Goal: Transaction & Acquisition: Purchase product/service

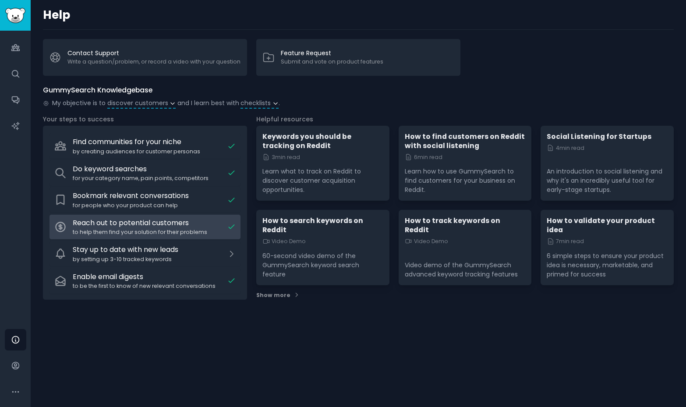
click at [199, 227] on div "Reach out to potential customers" at bounding box center [148, 223] width 151 height 11
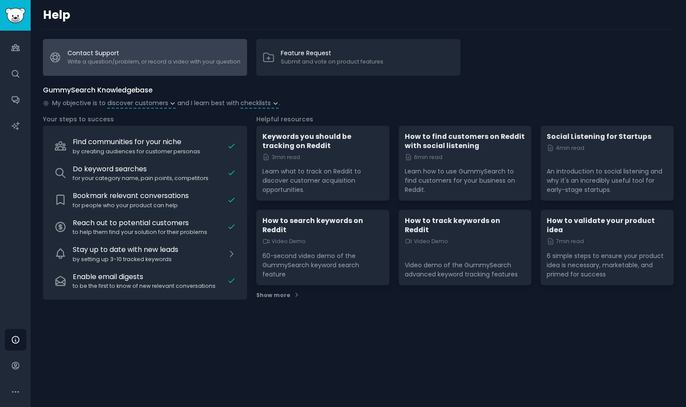
click at [203, 57] on link "Contact Support Write a question/problem, or record a video with your question" at bounding box center [145, 57] width 204 height 37
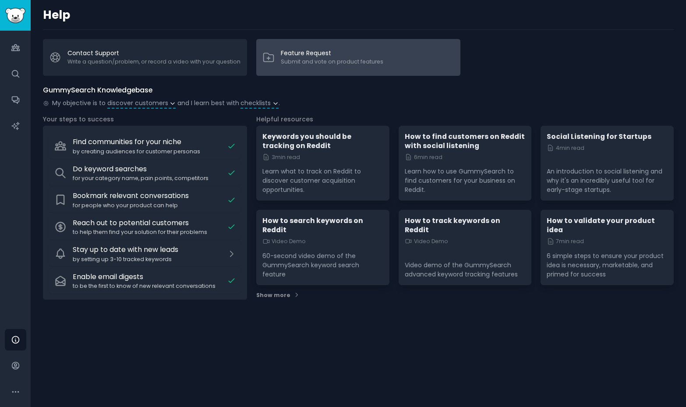
click at [418, 59] on link "Feature Request Submit and vote on product features" at bounding box center [358, 57] width 204 height 37
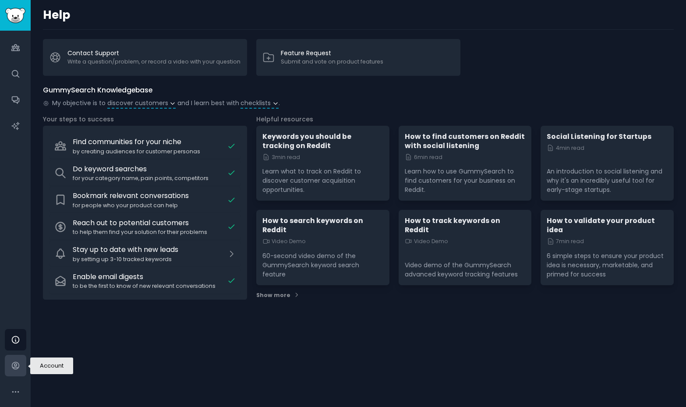
click at [18, 361] on icon "Sidebar" at bounding box center [15, 365] width 9 height 9
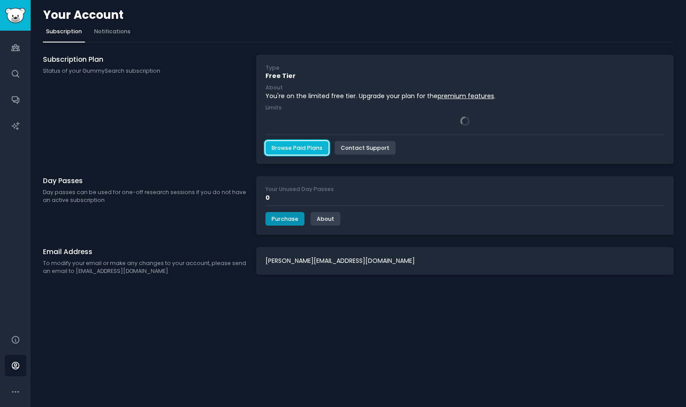
click at [293, 148] on link "Browse Paid Plans" at bounding box center [296, 148] width 63 height 14
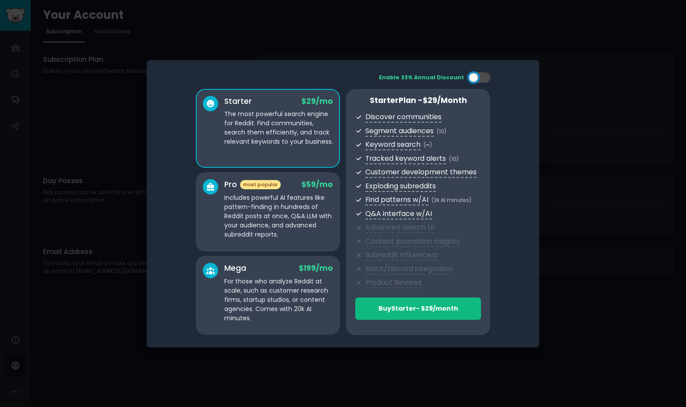
click at [316, 196] on p "Includes powerful AI features like pattern-finding in hundreds of Reddit posts …" at bounding box center [278, 216] width 109 height 46
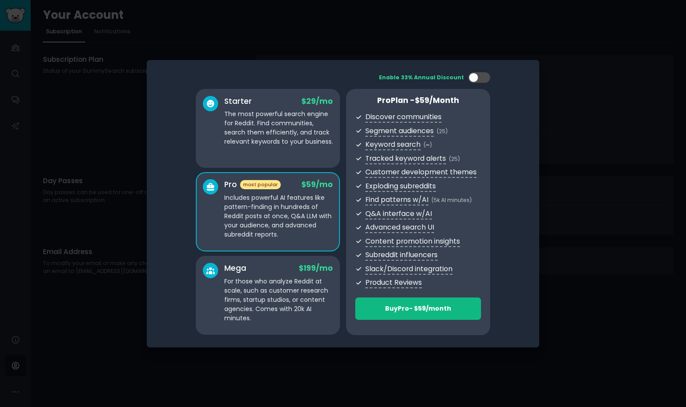
click at [302, 144] on p "The most powerful search engine for Reddit. Find communities, search them effic…" at bounding box center [278, 127] width 109 height 37
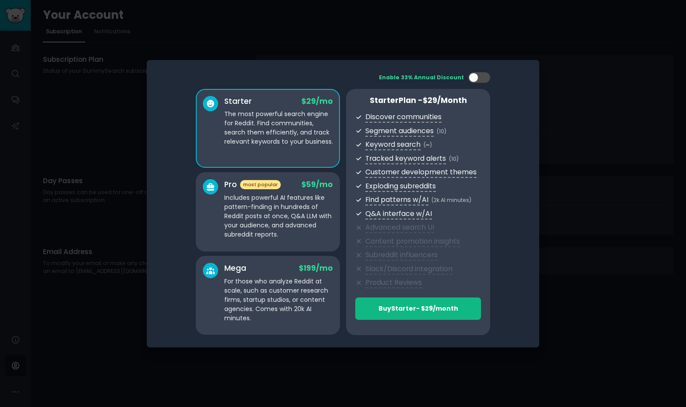
click at [301, 192] on div "Pro most popular $ 59 /mo Includes powerful AI features like pattern-finding in…" at bounding box center [278, 209] width 109 height 60
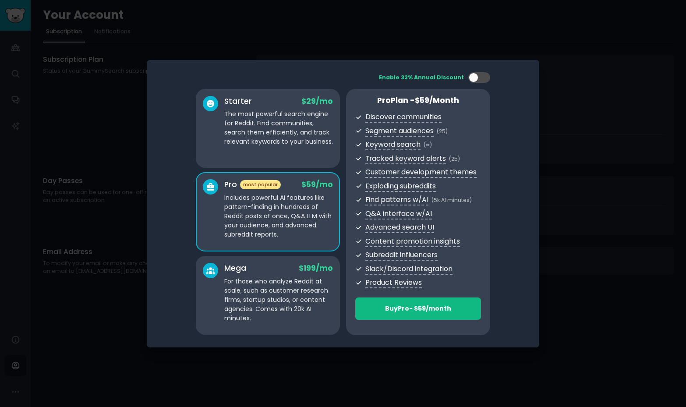
click at [573, 120] on div at bounding box center [343, 203] width 686 height 407
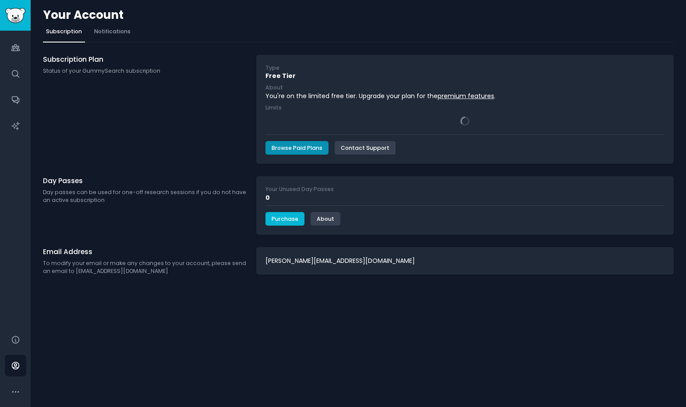
click at [284, 221] on link "Purchase" at bounding box center [284, 219] width 39 height 14
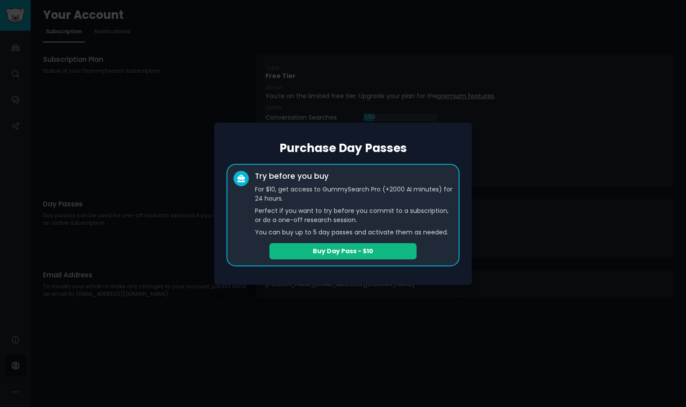
click at [301, 310] on div at bounding box center [343, 203] width 686 height 407
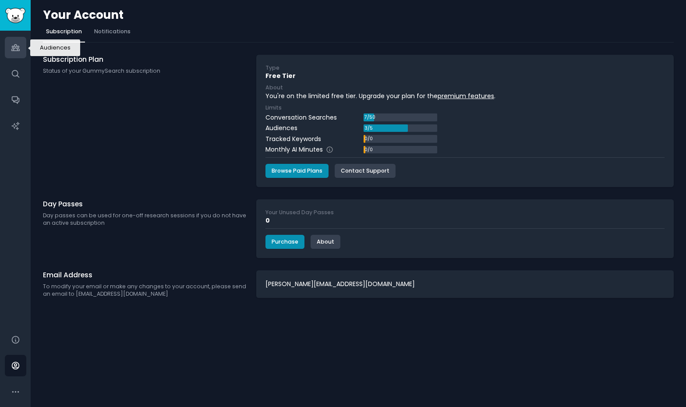
click at [11, 47] on icon "Sidebar" at bounding box center [15, 47] width 9 height 9
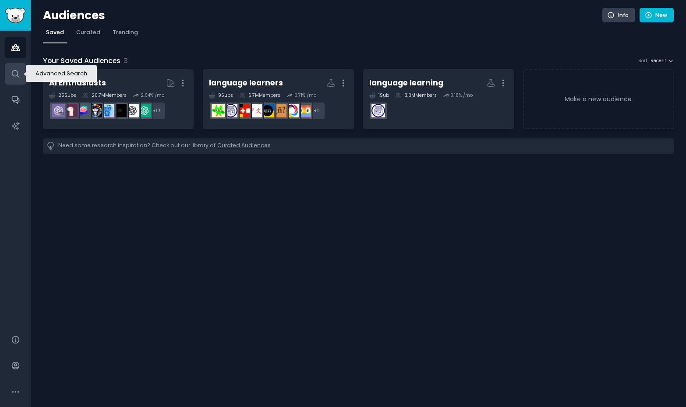
click at [12, 72] on icon "Sidebar" at bounding box center [15, 73] width 7 height 7
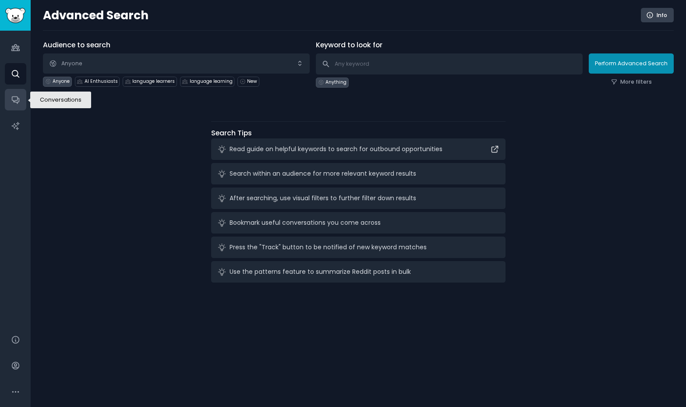
click at [13, 100] on icon "Sidebar" at bounding box center [15, 100] width 7 height 7
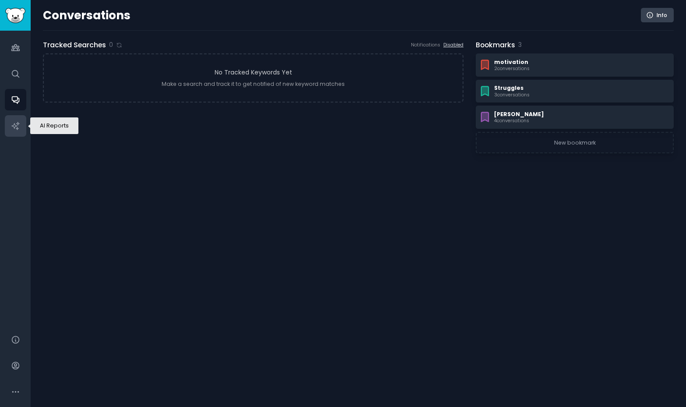
click at [18, 124] on icon "Sidebar" at bounding box center [14, 125] width 7 height 7
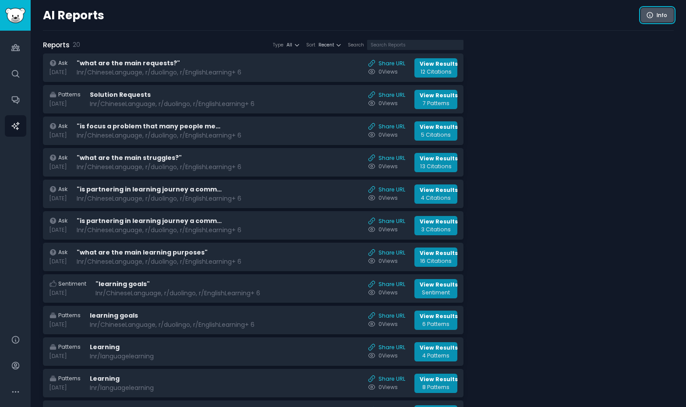
click at [656, 14] on link "Info" at bounding box center [657, 15] width 33 height 15
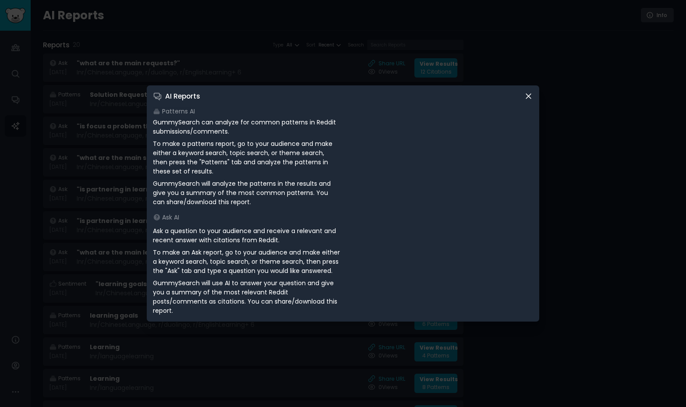
click at [530, 96] on icon at bounding box center [528, 96] width 9 height 9
